Goal: Transaction & Acquisition: Obtain resource

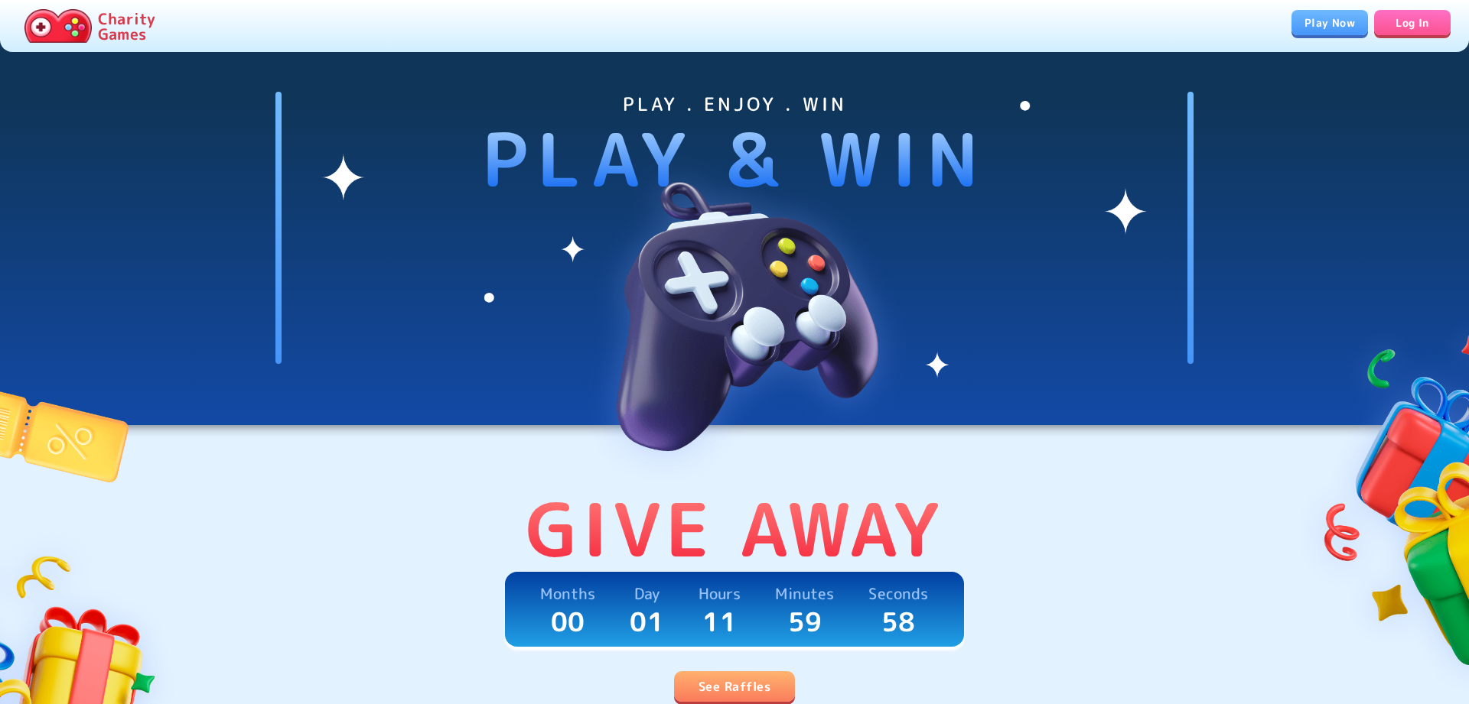
click at [734, 679] on link "See Raffles" at bounding box center [734, 687] width 121 height 31
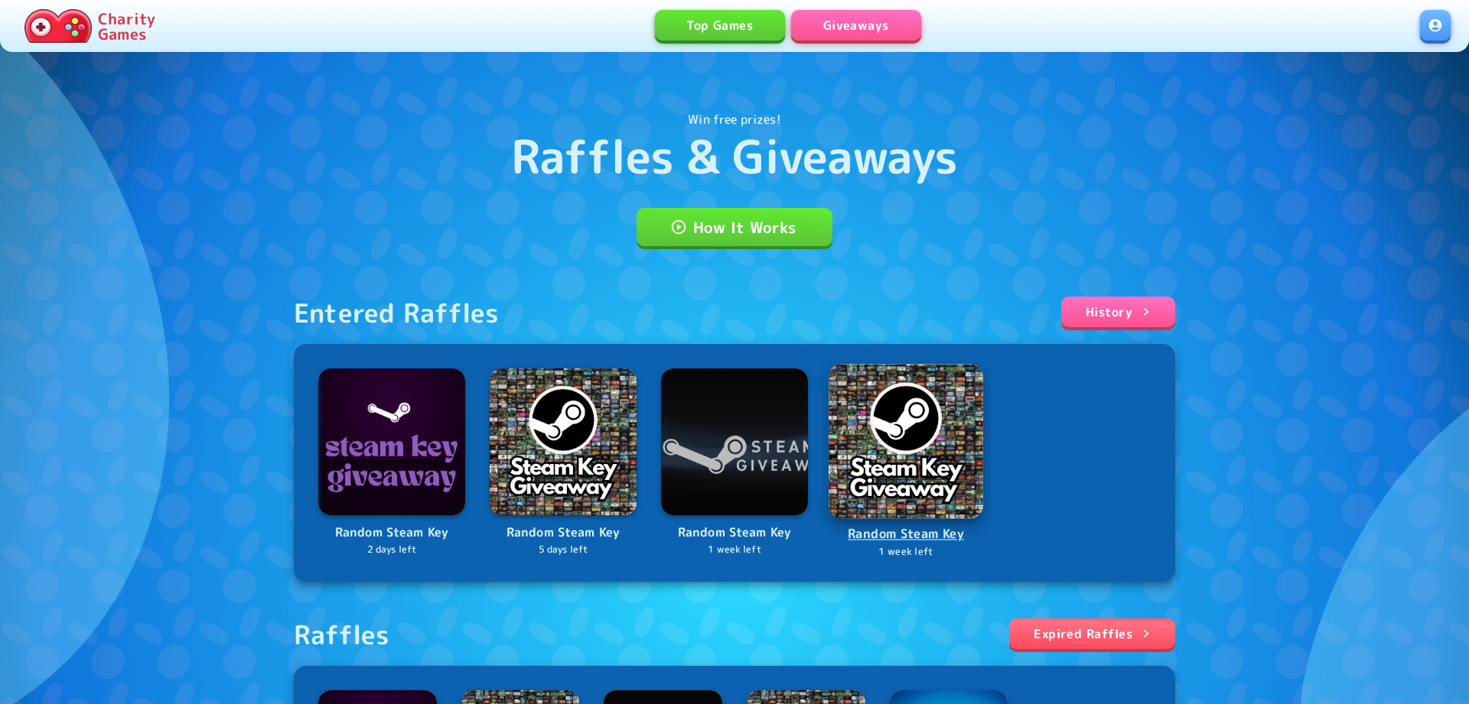
click at [945, 469] on img at bounding box center [905, 441] width 154 height 154
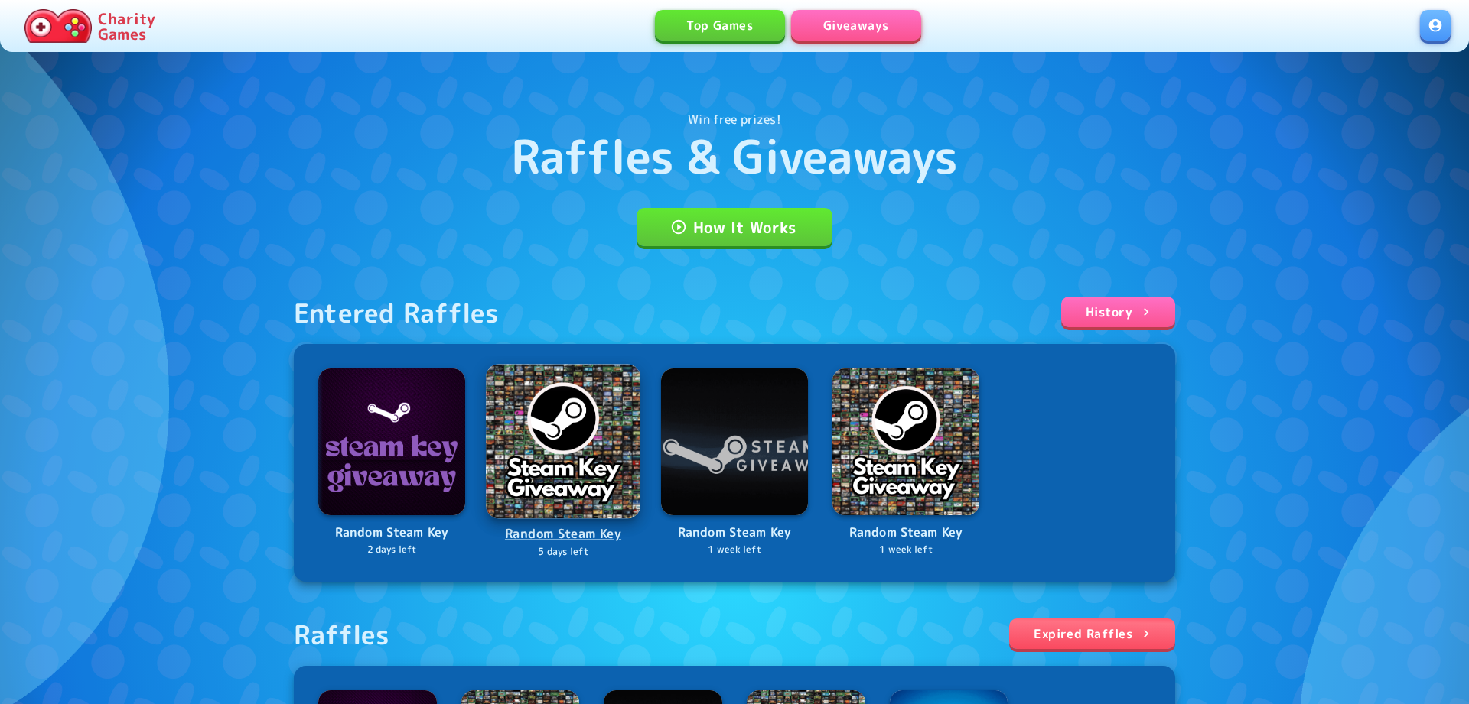
scroll to position [430, 0]
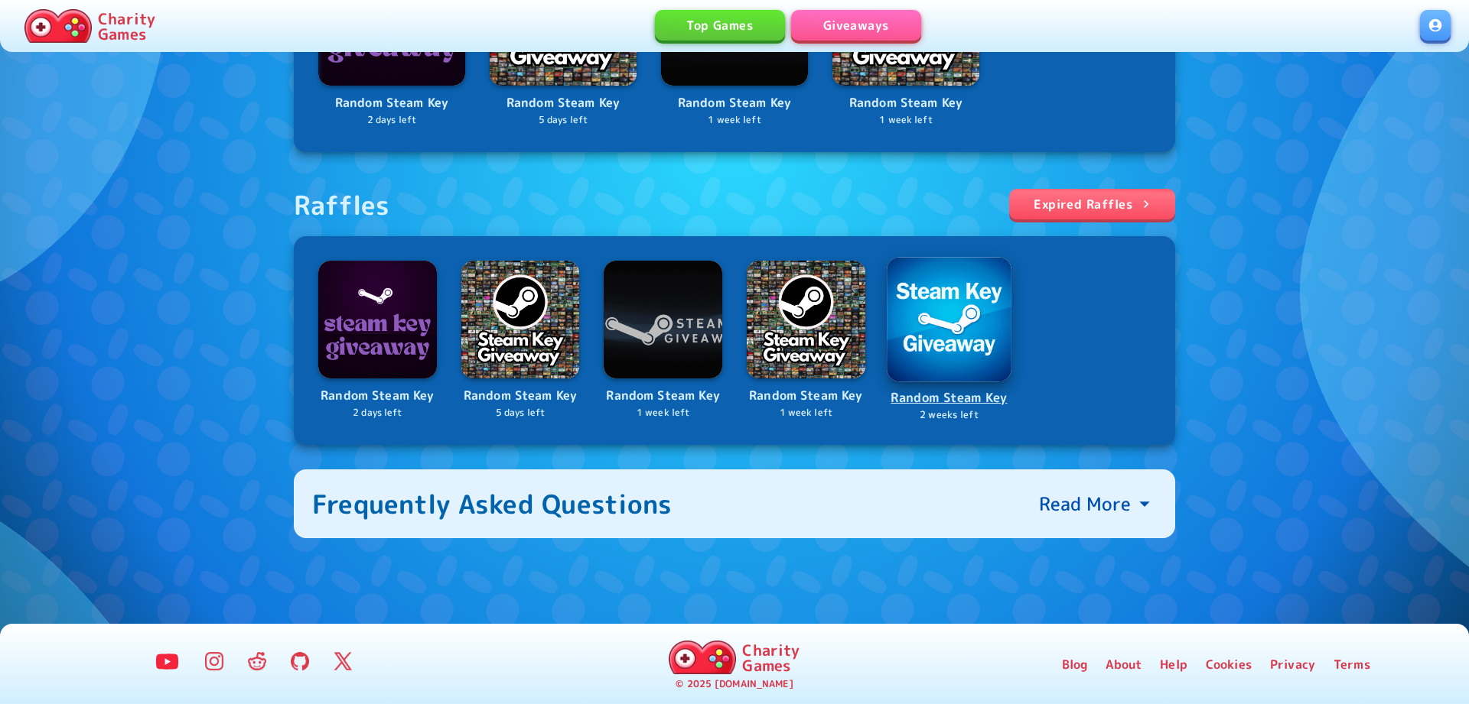
click at [935, 420] on p "2 weeks left" at bounding box center [949, 415] width 122 height 15
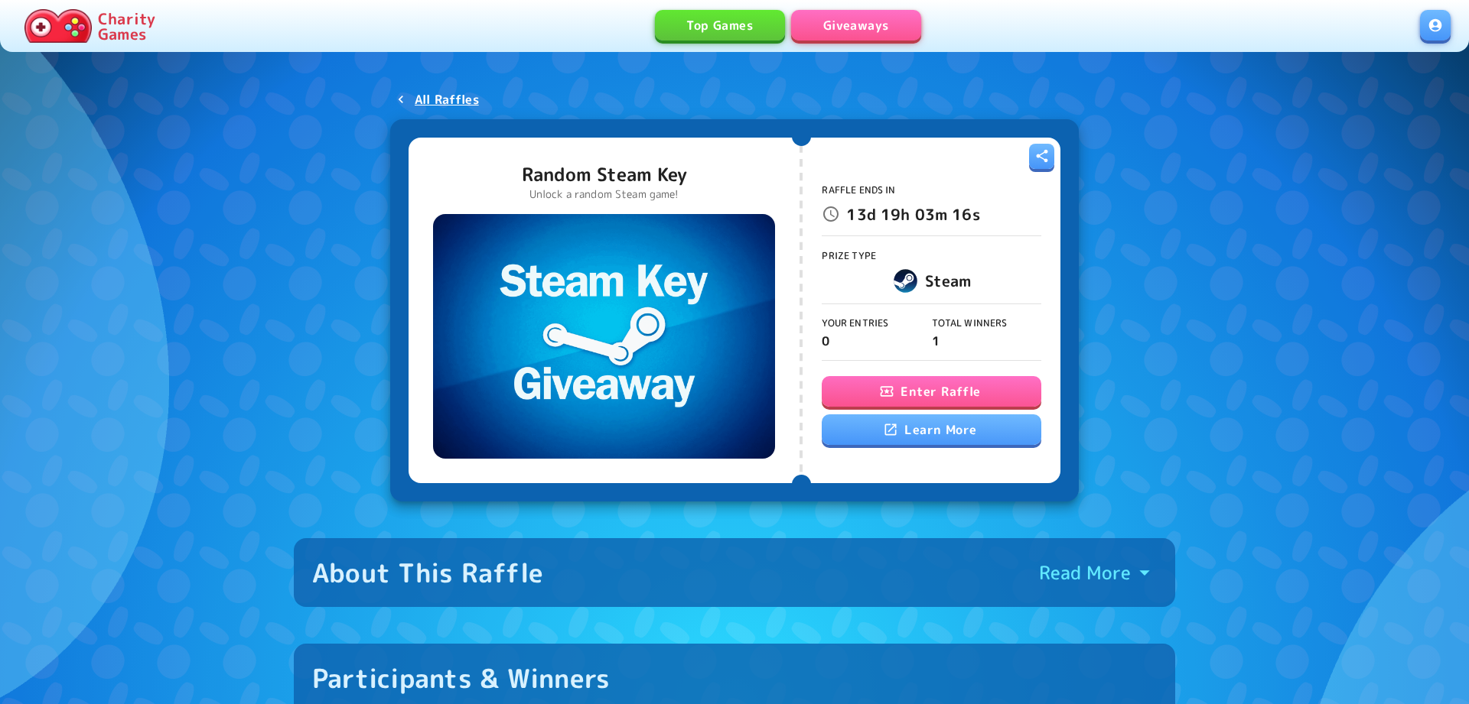
click at [927, 387] on button "Enter Raffle" at bounding box center [930, 391] width 219 height 31
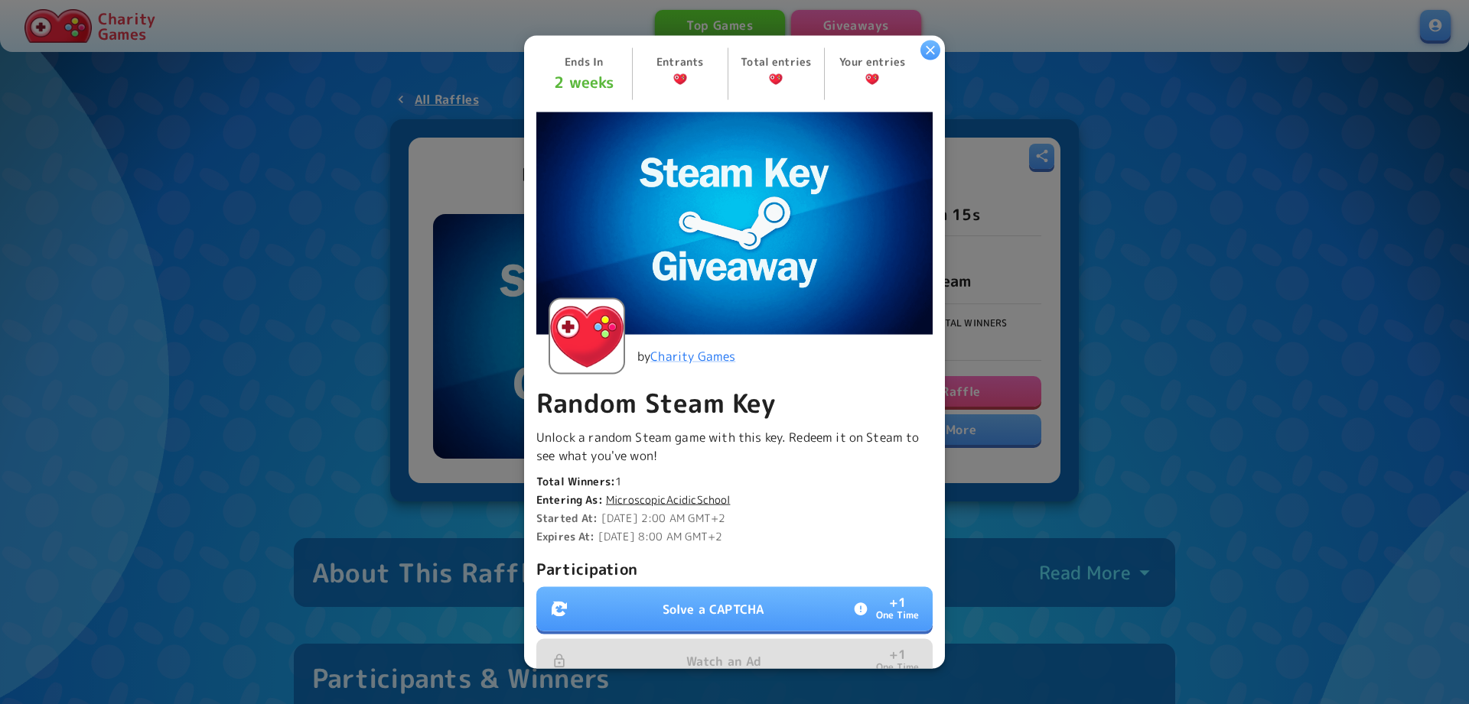
scroll to position [282, 0]
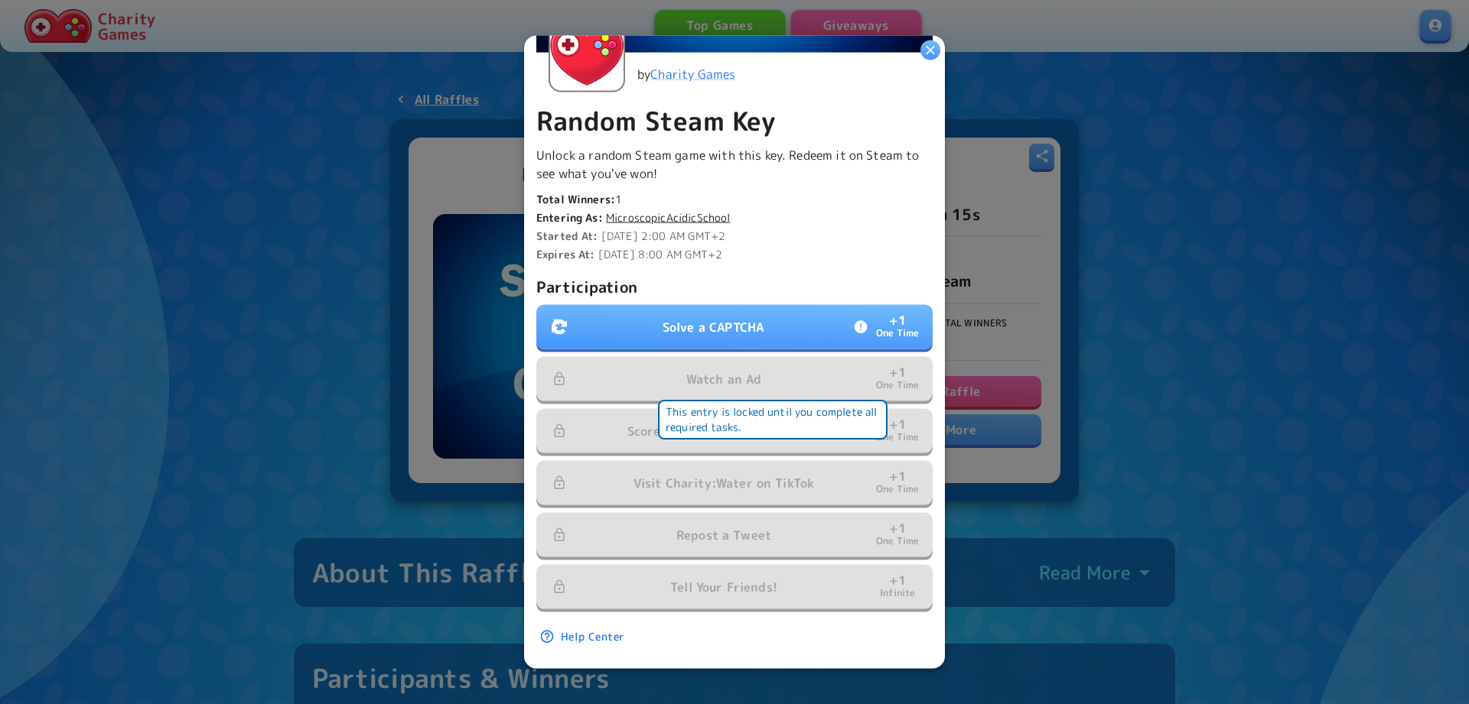
click at [733, 330] on p "Solve a CAPTCHA" at bounding box center [712, 326] width 101 height 18
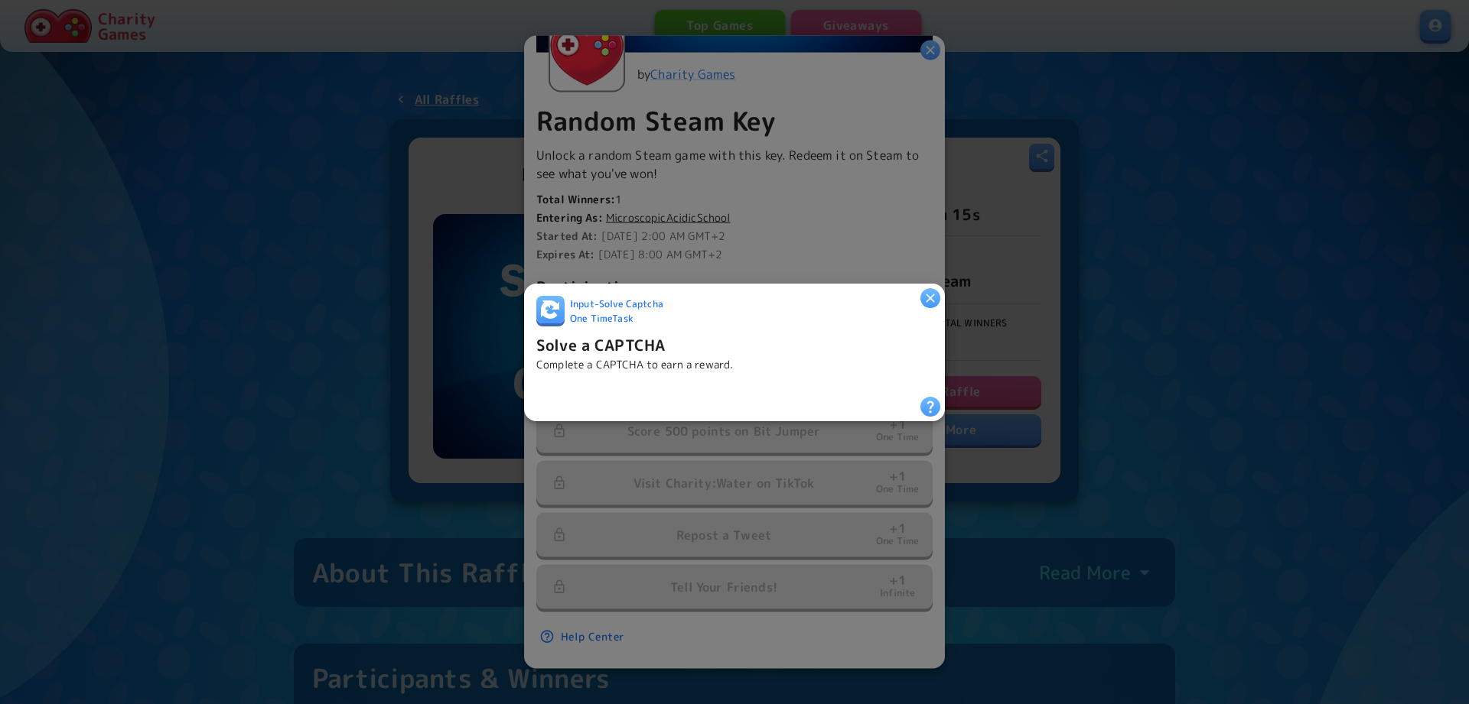
click at [733, 330] on div "Input - Solve Captcha One Time Task" at bounding box center [734, 313] width 396 height 37
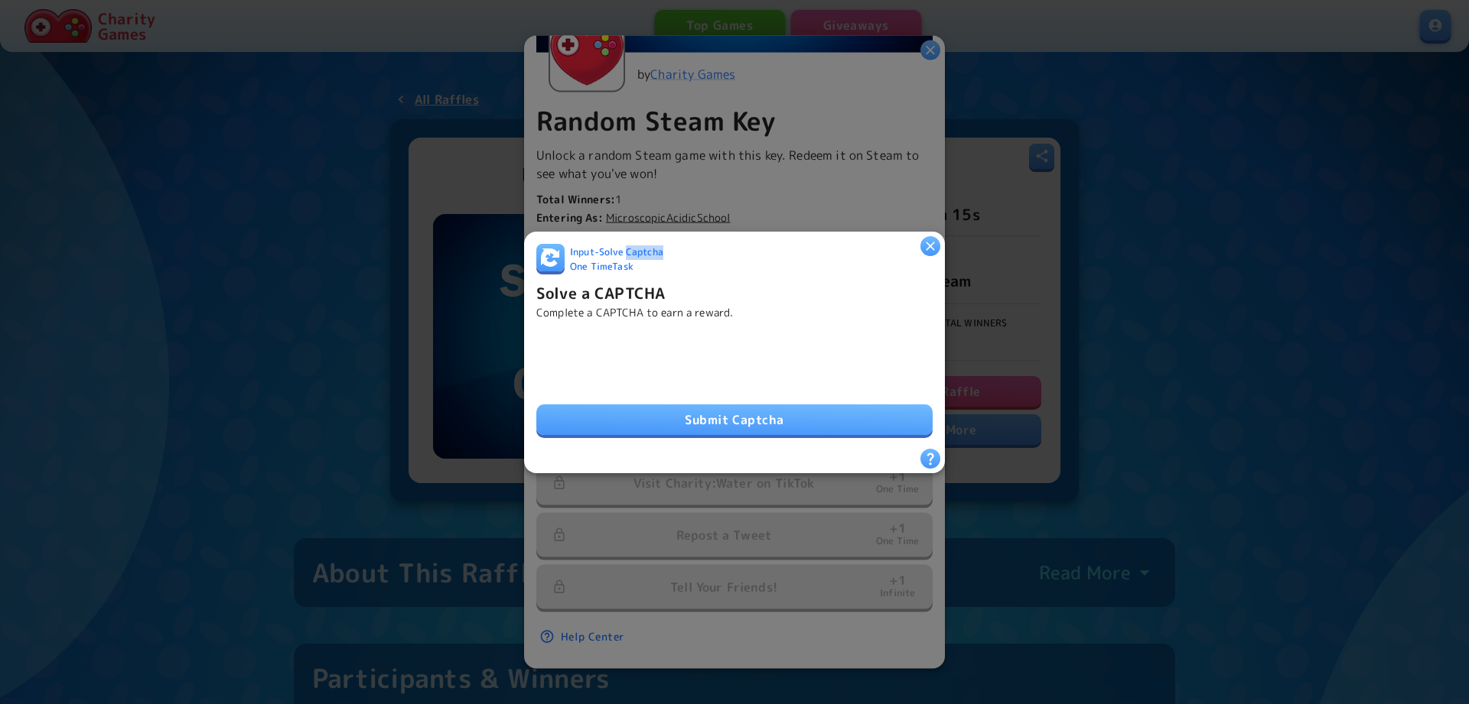
click at [673, 414] on button "Submit Captcha" at bounding box center [734, 420] width 396 height 31
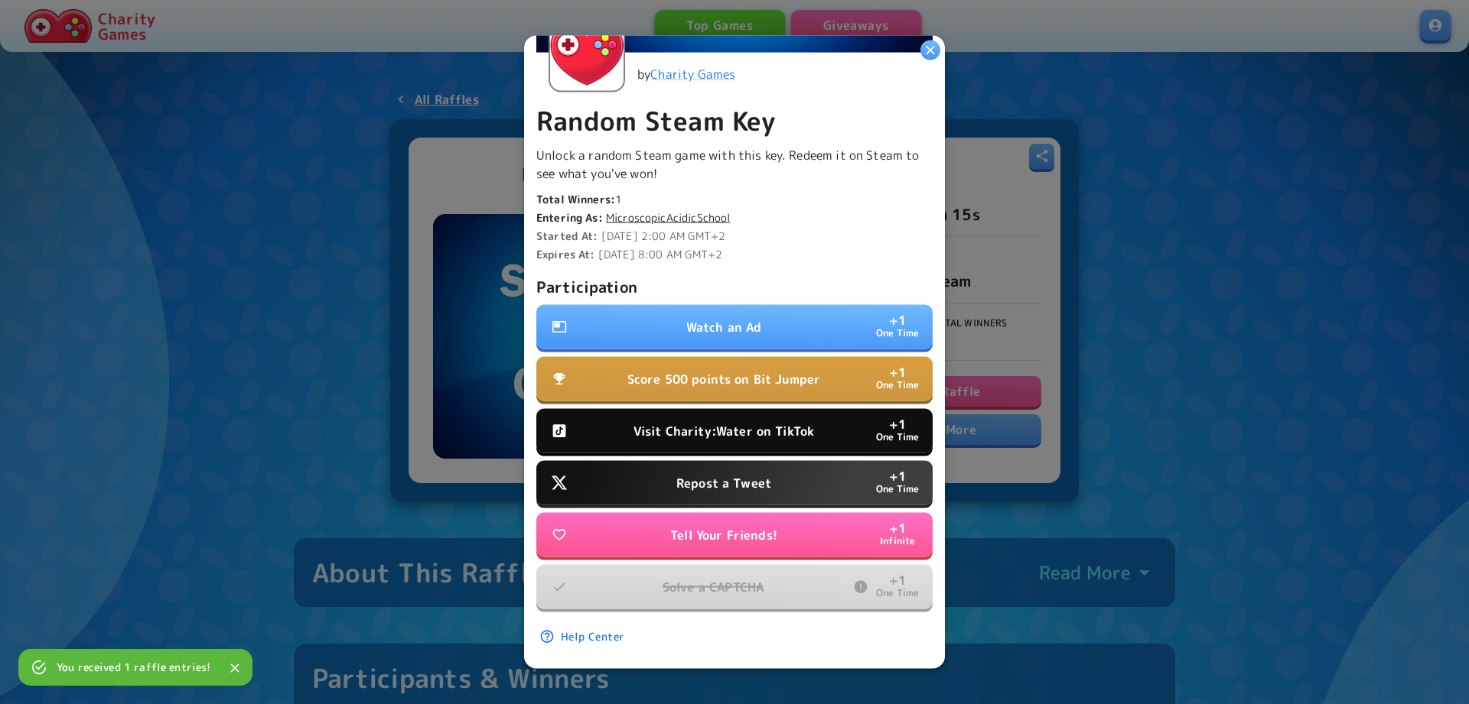
click at [743, 427] on p "Visit Charity:Water on TikTok" at bounding box center [723, 430] width 181 height 18
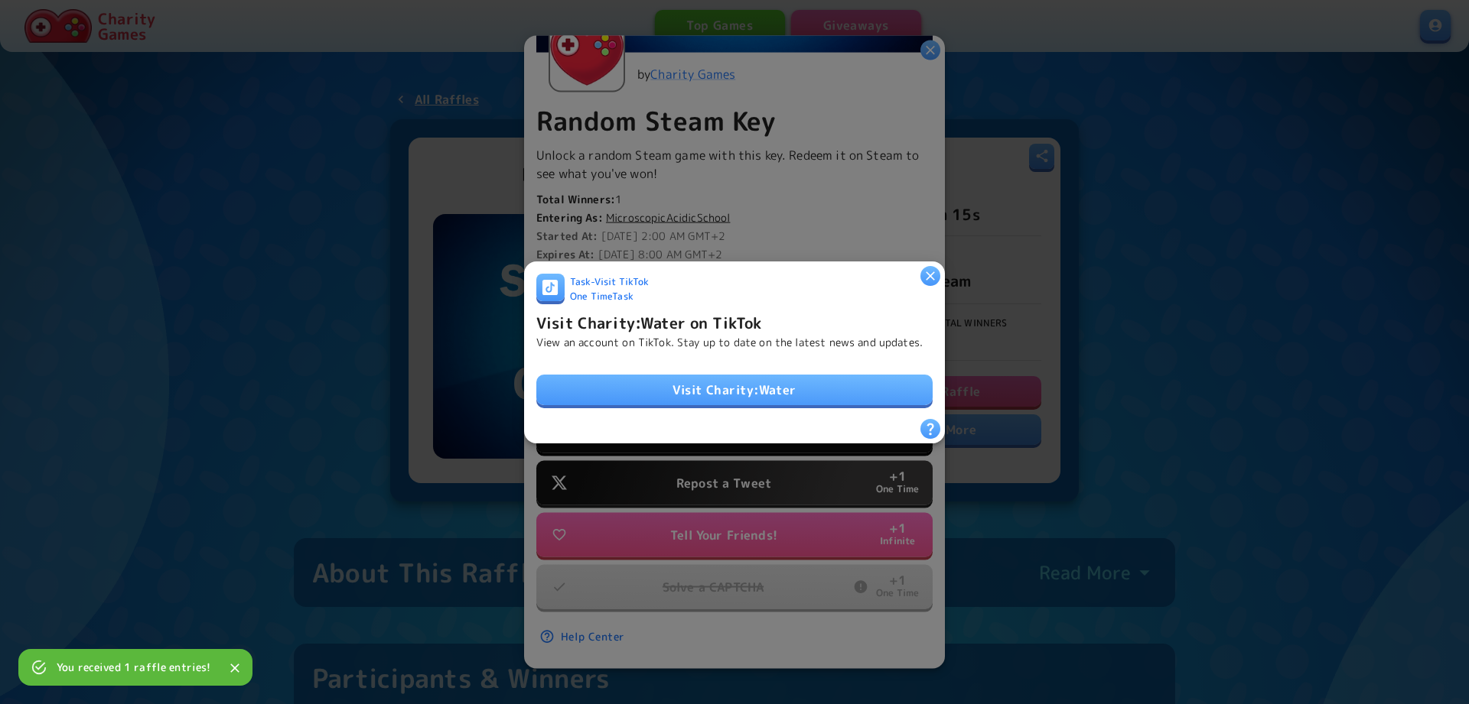
click at [743, 427] on div "Task - Visit TikTok One Time Task Visit Charity:Water on TikTok View an account…" at bounding box center [734, 352] width 396 height 158
click at [775, 397] on link "Visit Charity:Water" at bounding box center [734, 390] width 396 height 31
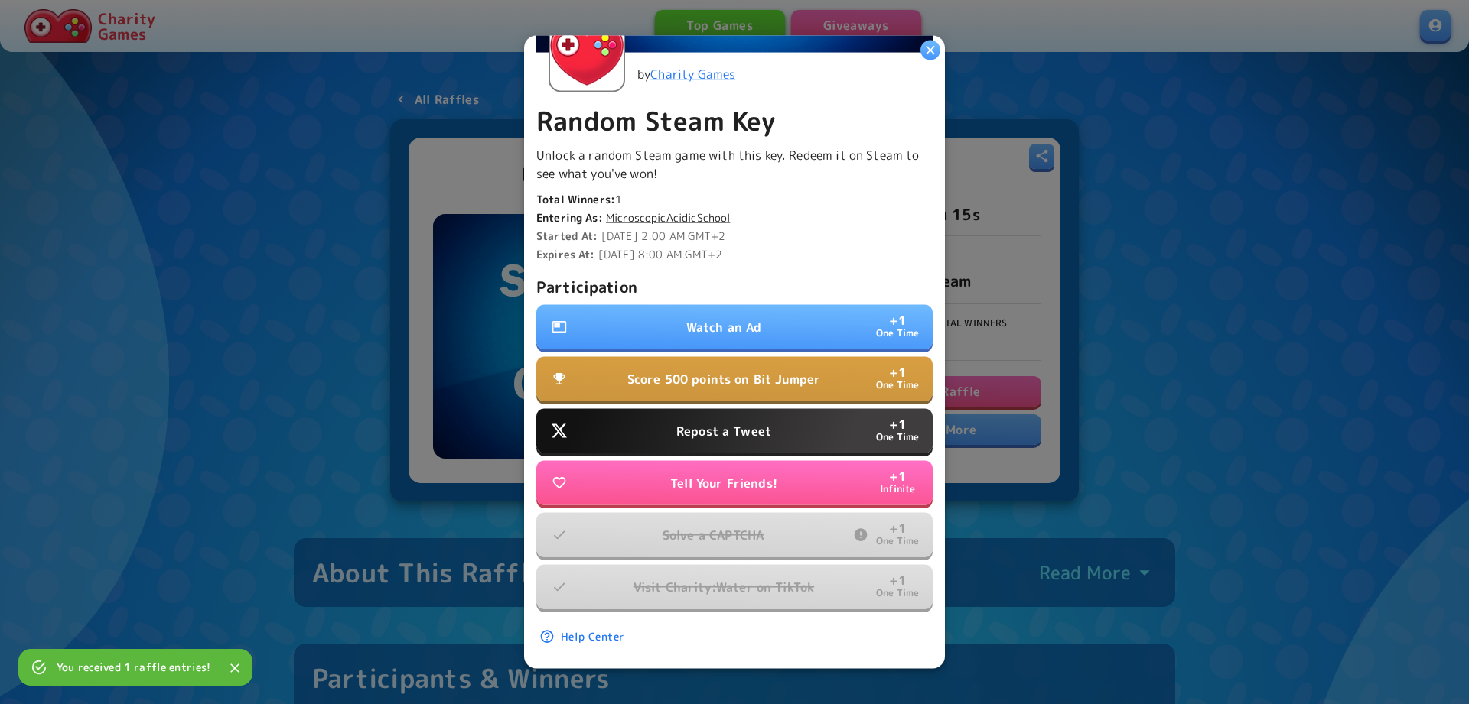
click at [769, 415] on button "Repost a Tweet + 1 One Time" at bounding box center [734, 430] width 396 height 44
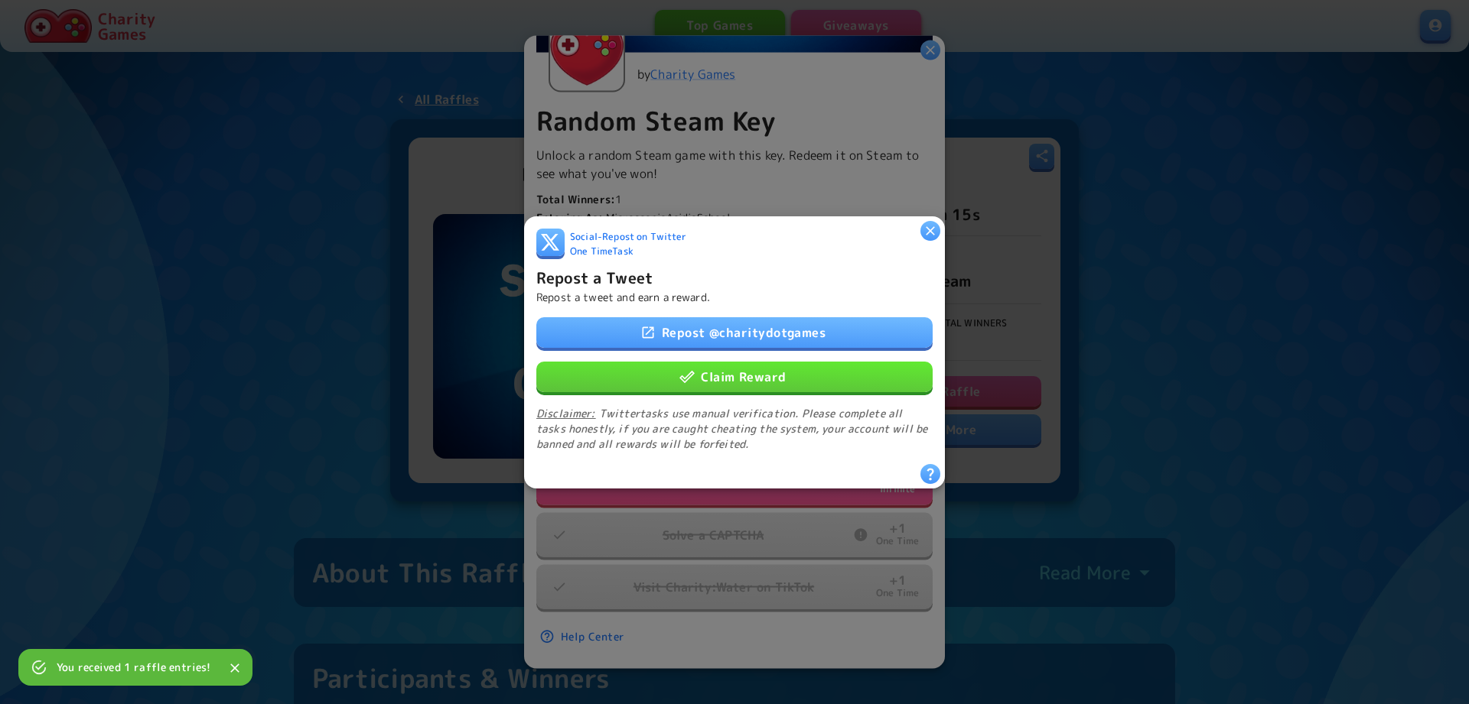
click at [753, 379] on button "Claim Reward" at bounding box center [734, 376] width 396 height 31
click at [753, 379] on p "Score 500 points on Bit Jumper" at bounding box center [724, 378] width 194 height 18
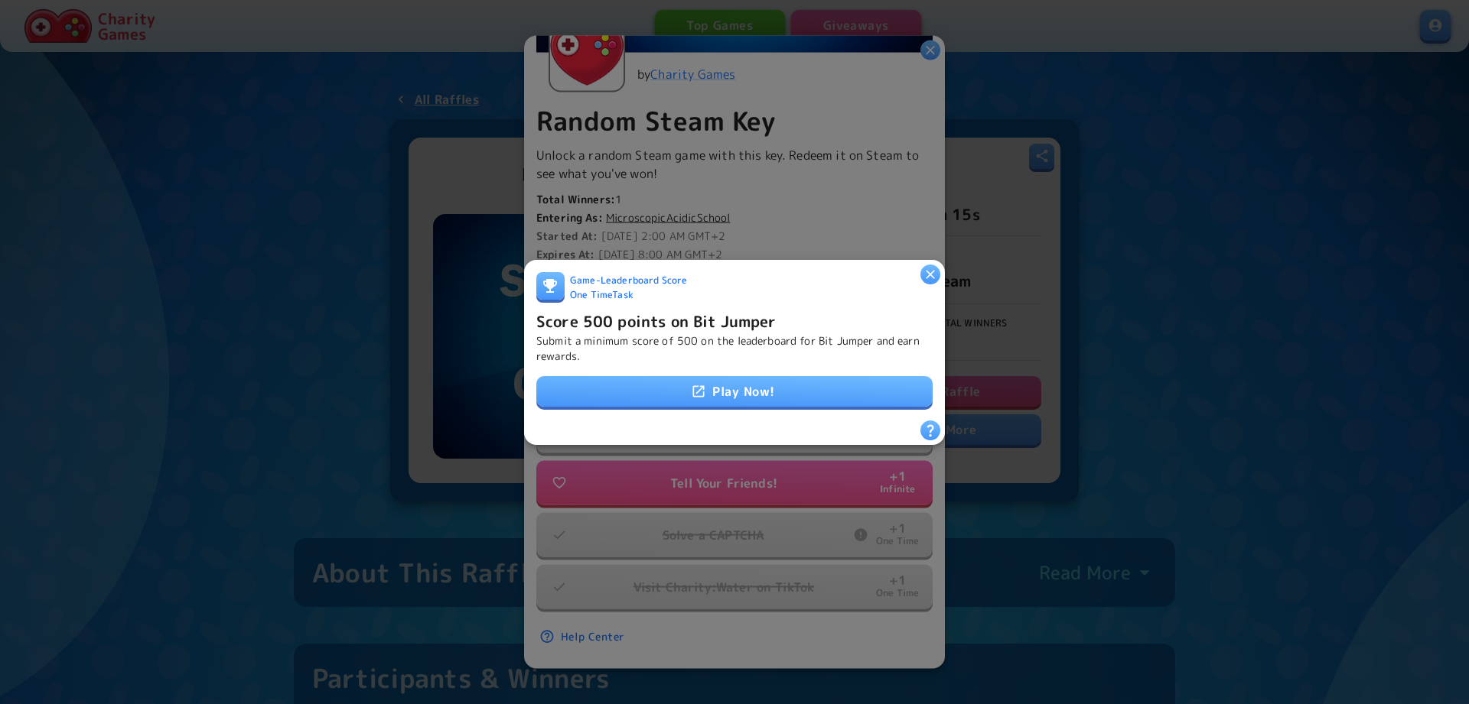
click at [766, 398] on link "Play Now!" at bounding box center [734, 391] width 396 height 31
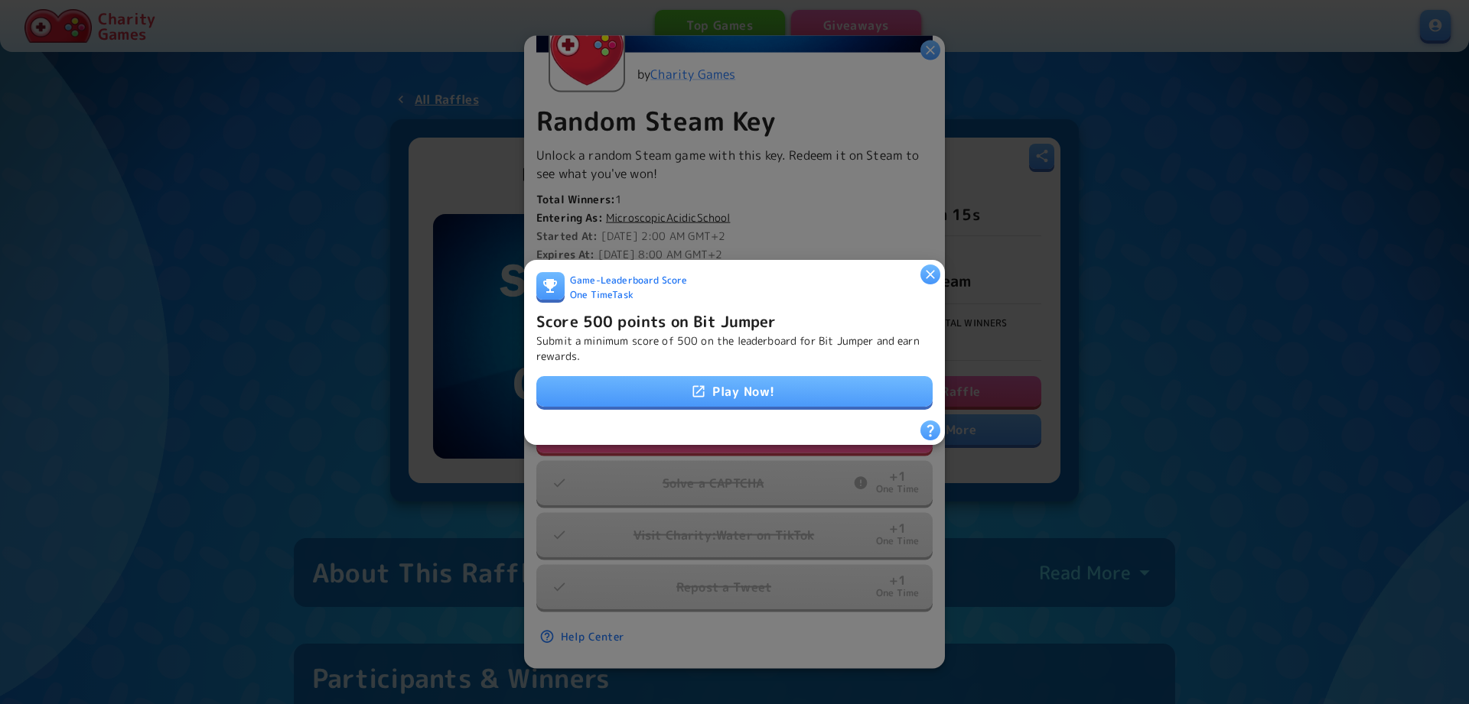
click at [922, 272] on icon "button" at bounding box center [929, 273] width 15 height 15
click at [922, 272] on div "Ends In 2 weeks Entrants 3 Total entries 13 Your entries 3 by Charity Games Ran…" at bounding box center [734, 211] width 396 height 892
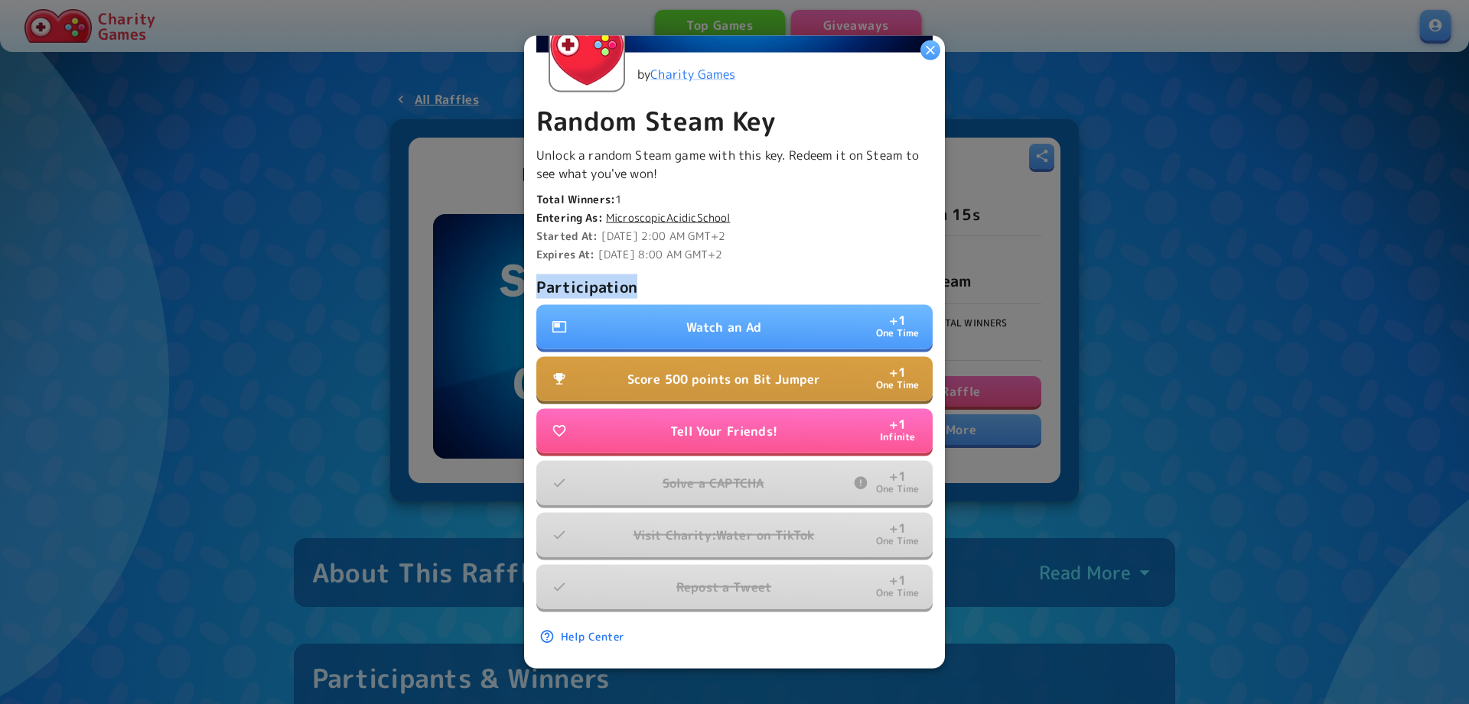
click at [762, 327] on button "Watch an Ad + 1 One Time" at bounding box center [734, 326] width 396 height 44
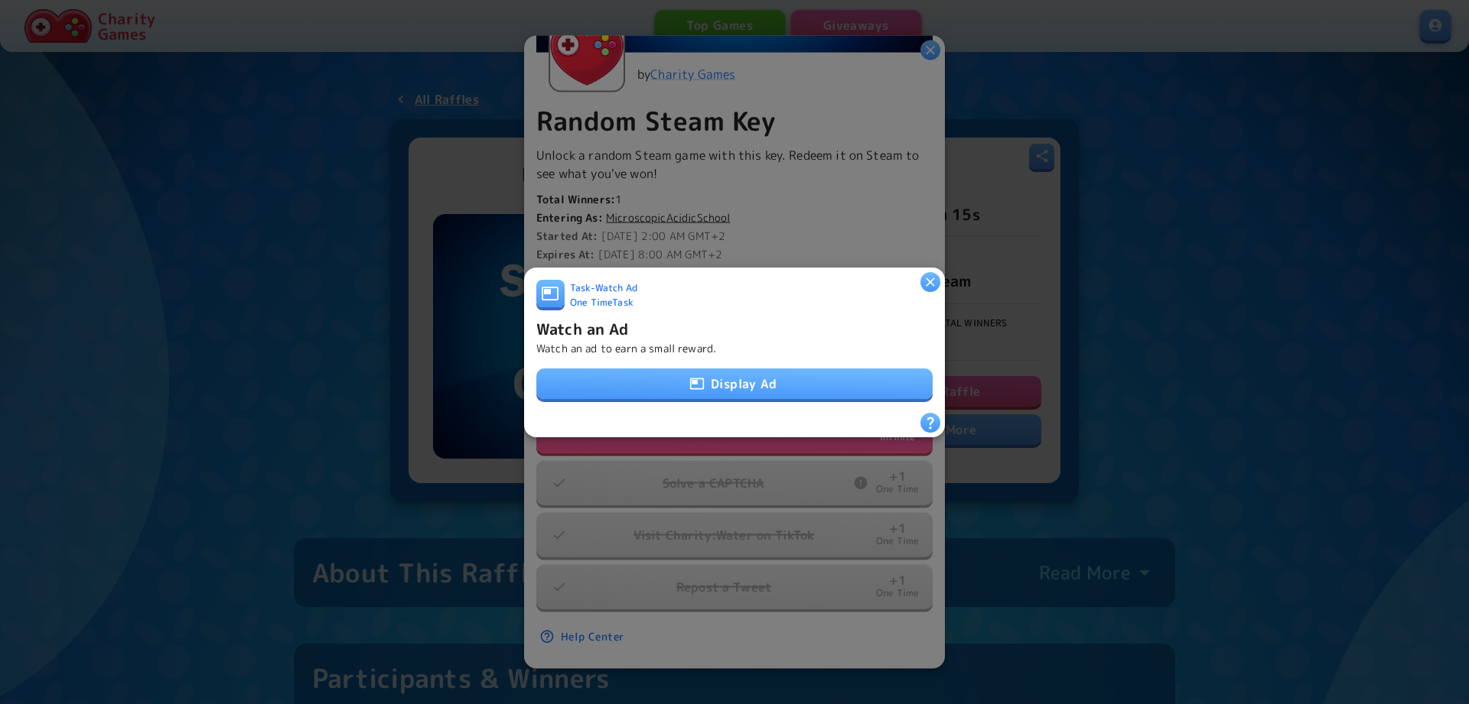
click at [756, 386] on button "Display Ad" at bounding box center [734, 384] width 396 height 31
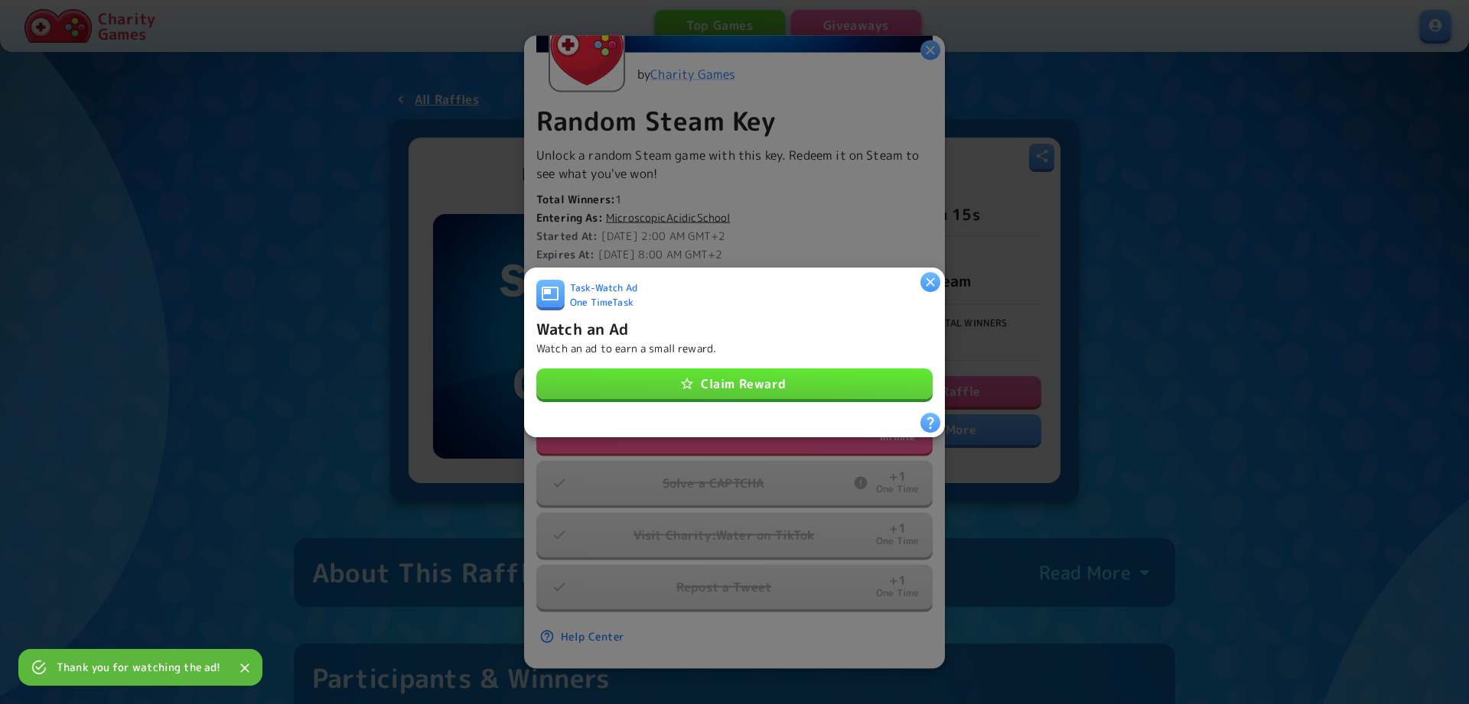
click at [790, 382] on button "Claim Reward" at bounding box center [734, 384] width 396 height 31
click at [790, 382] on p "Score 500 points on Bit Jumper" at bounding box center [724, 378] width 194 height 18
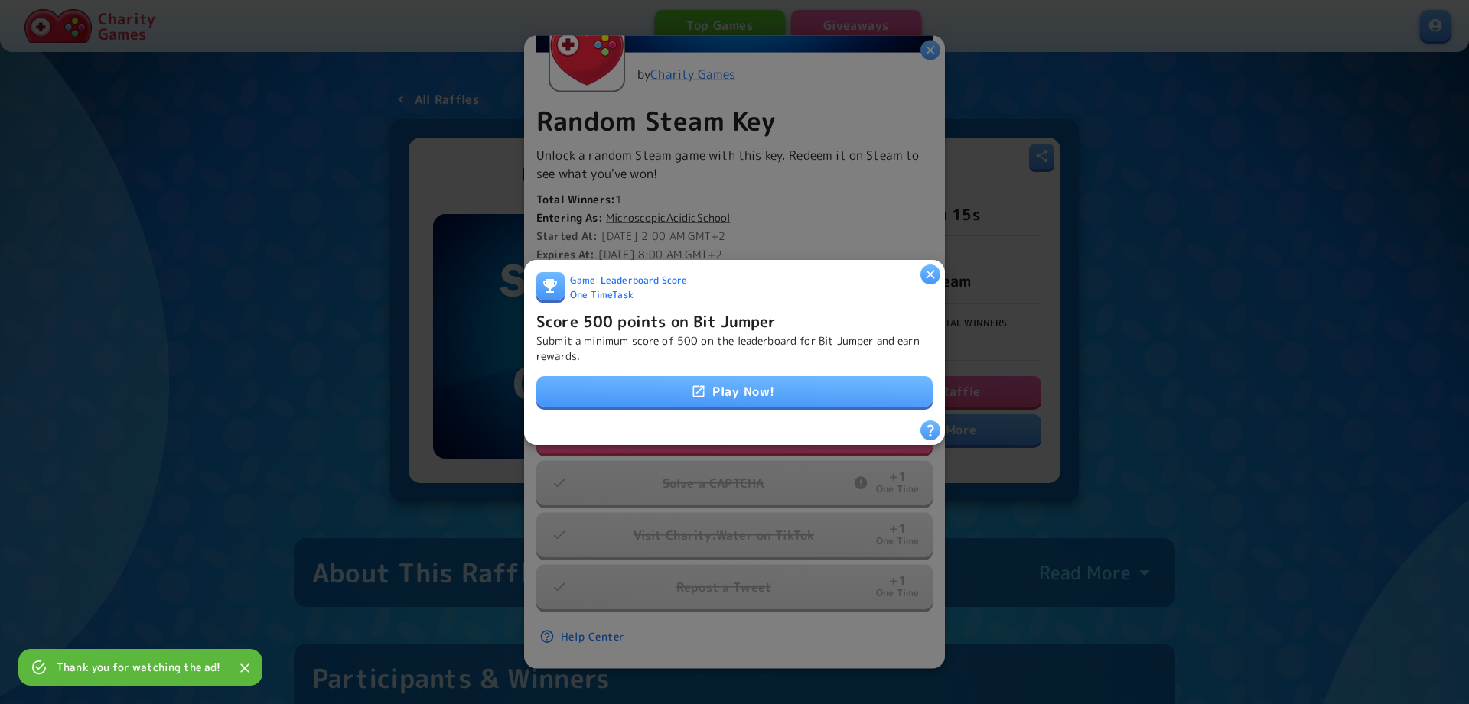
click at [772, 389] on link "Play Now!" at bounding box center [734, 391] width 396 height 31
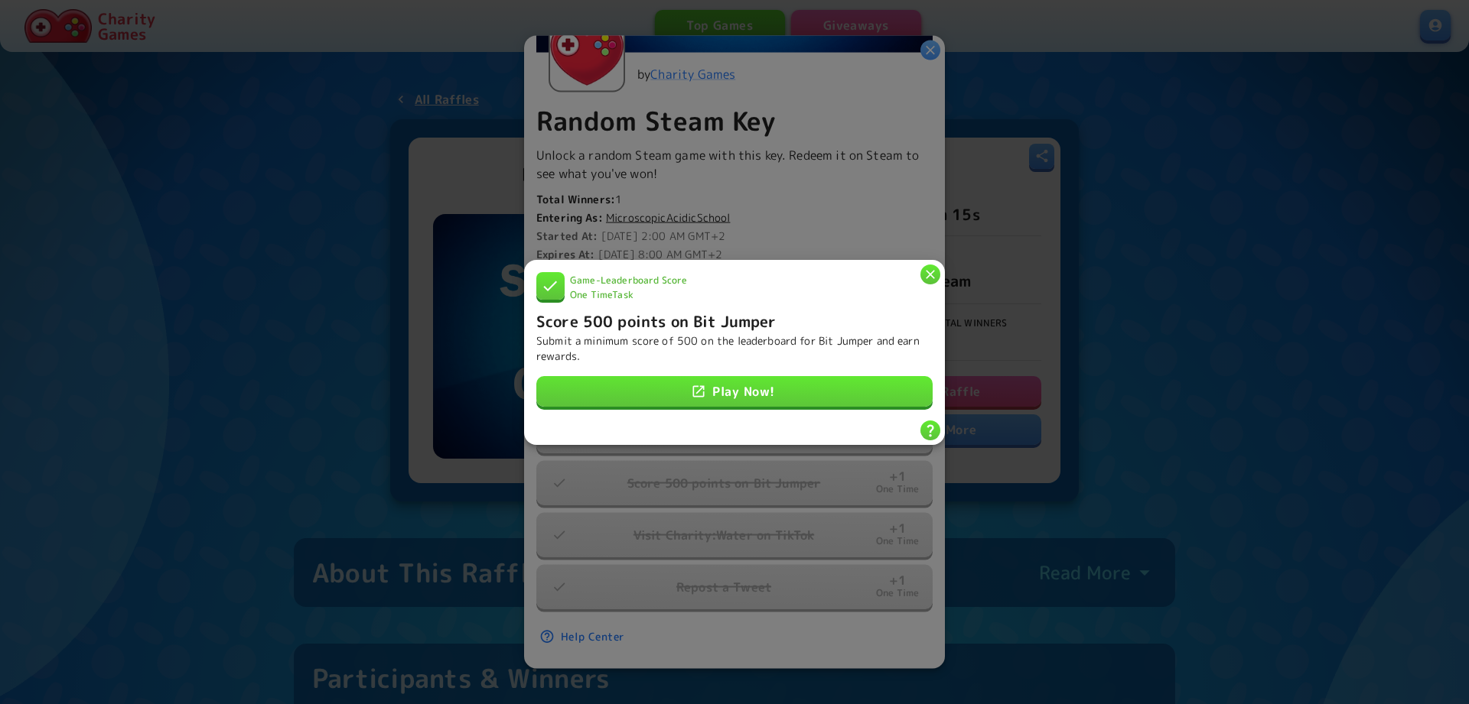
click at [916, 262] on div "Game - Leaderboard Score One Time Task Score 500 points on Bit Jumper Submit a …" at bounding box center [734, 351] width 421 height 185
click at [924, 270] on icon "button" at bounding box center [929, 273] width 15 height 15
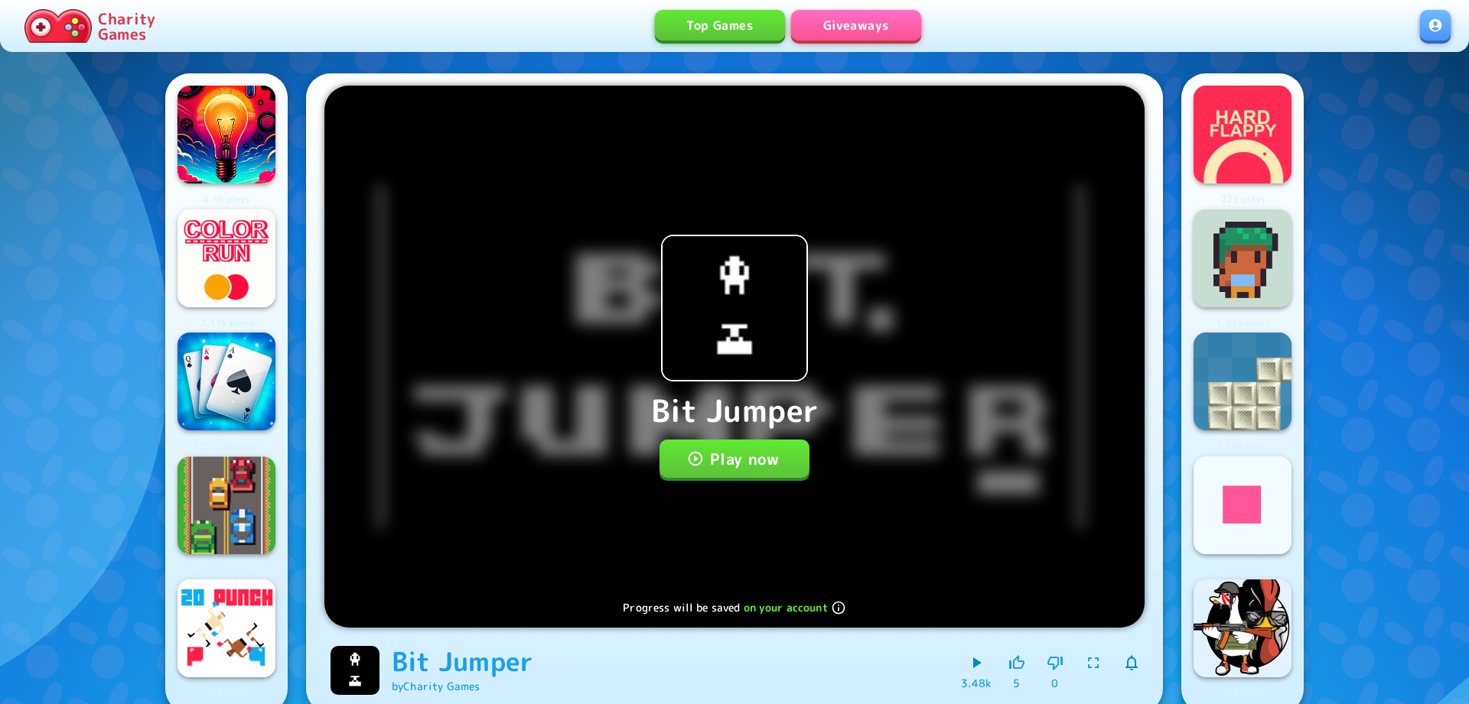
click at [769, 450] on button "Play now" at bounding box center [734, 459] width 151 height 38
click at [748, 443] on button "Play now" at bounding box center [734, 459] width 151 height 38
